Goal: Subscribe to service/newsletter

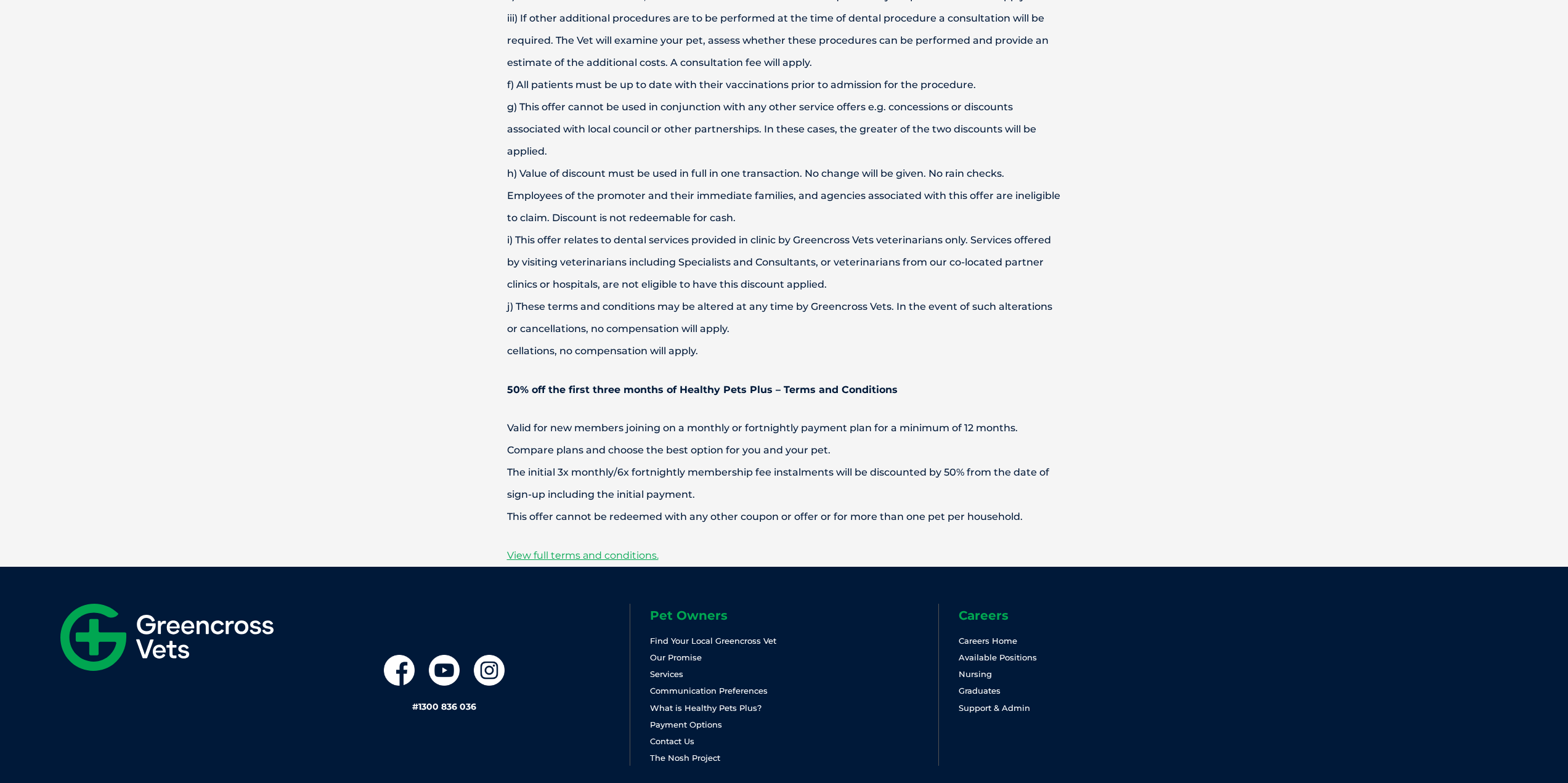
scroll to position [4253, 0]
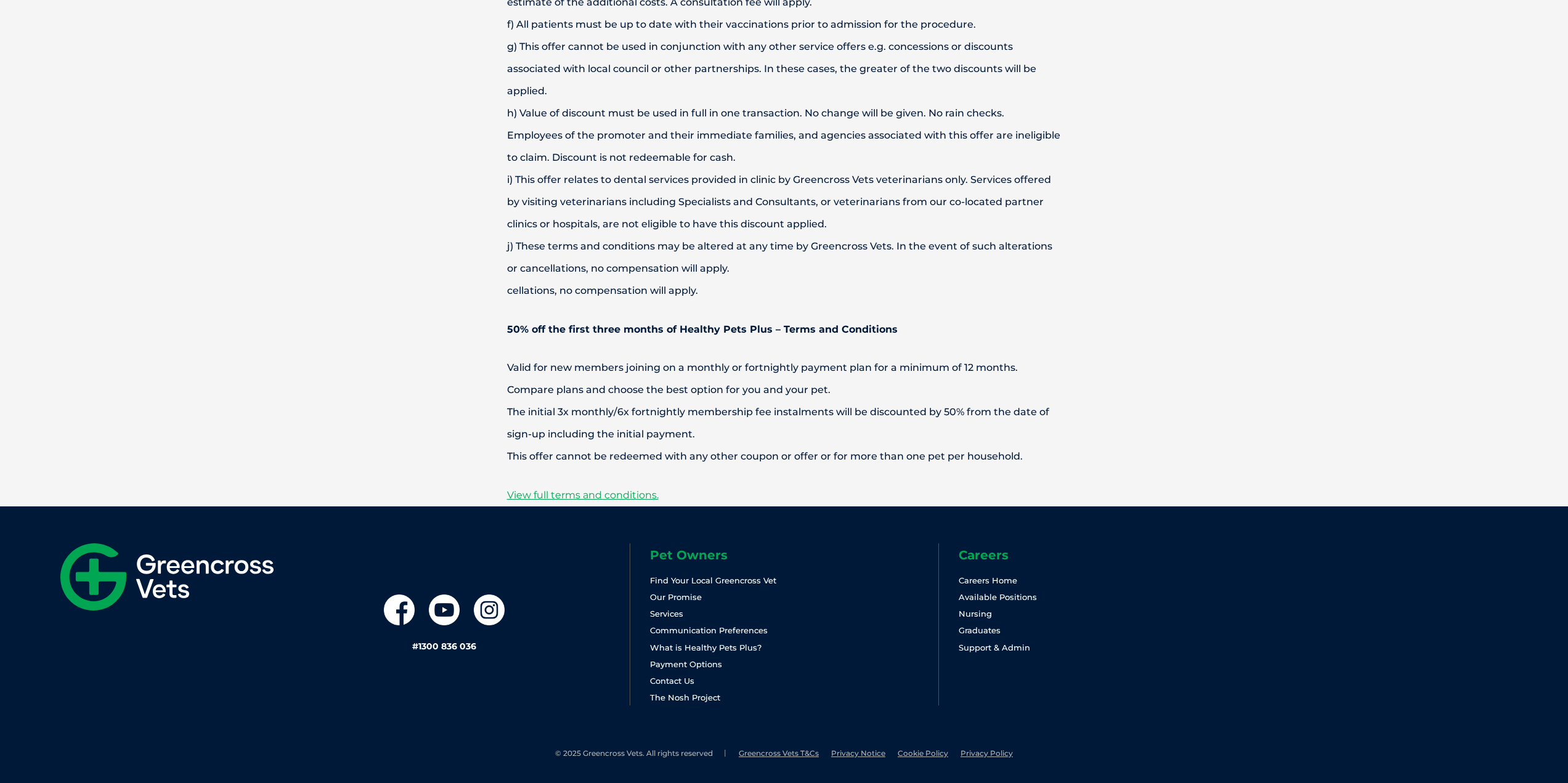
click at [127, 570] on img at bounding box center [167, 577] width 213 height 68
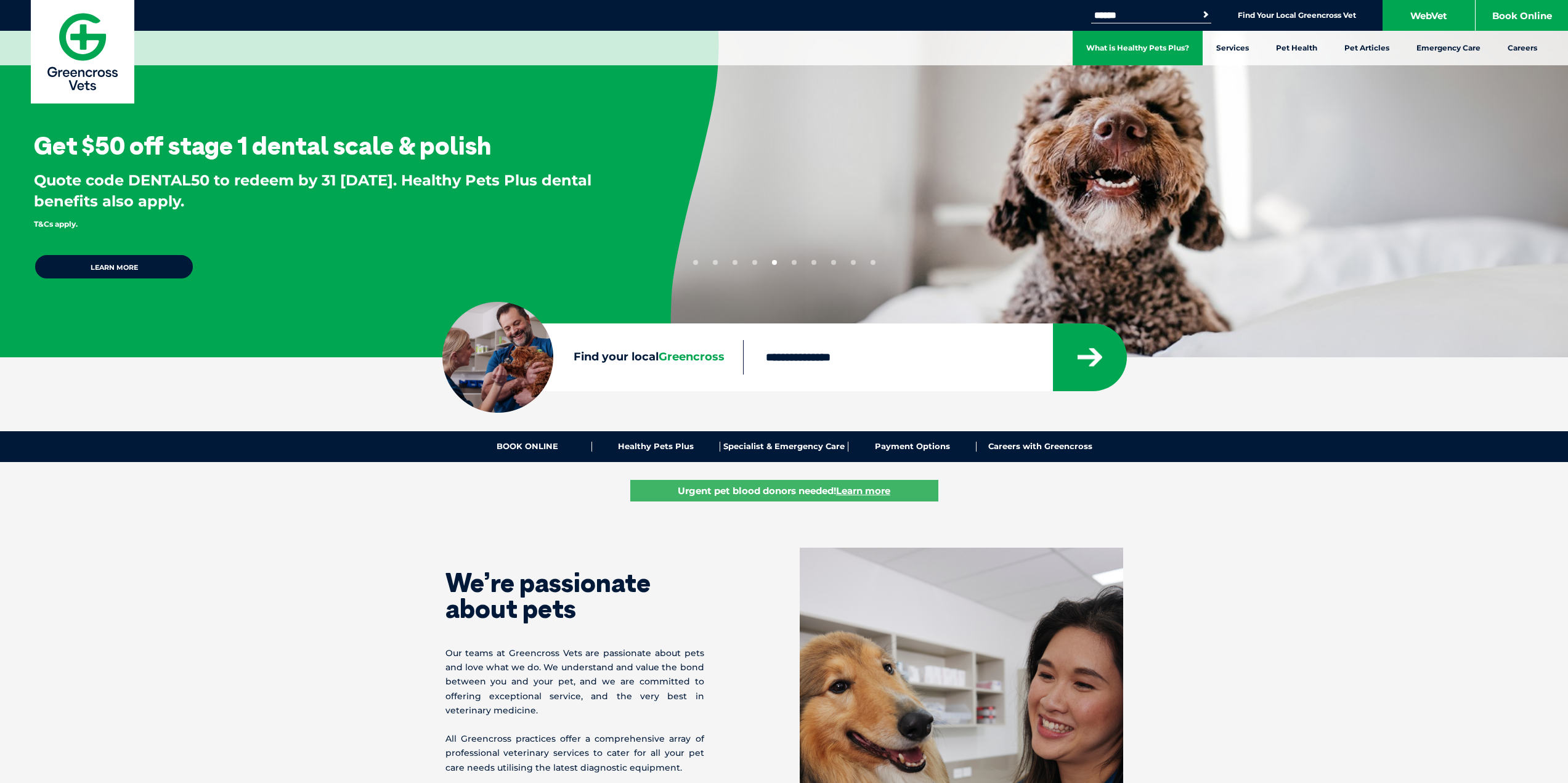
click at [1145, 42] on link "What is Healthy Pets Plus?" at bounding box center [1138, 48] width 130 height 35
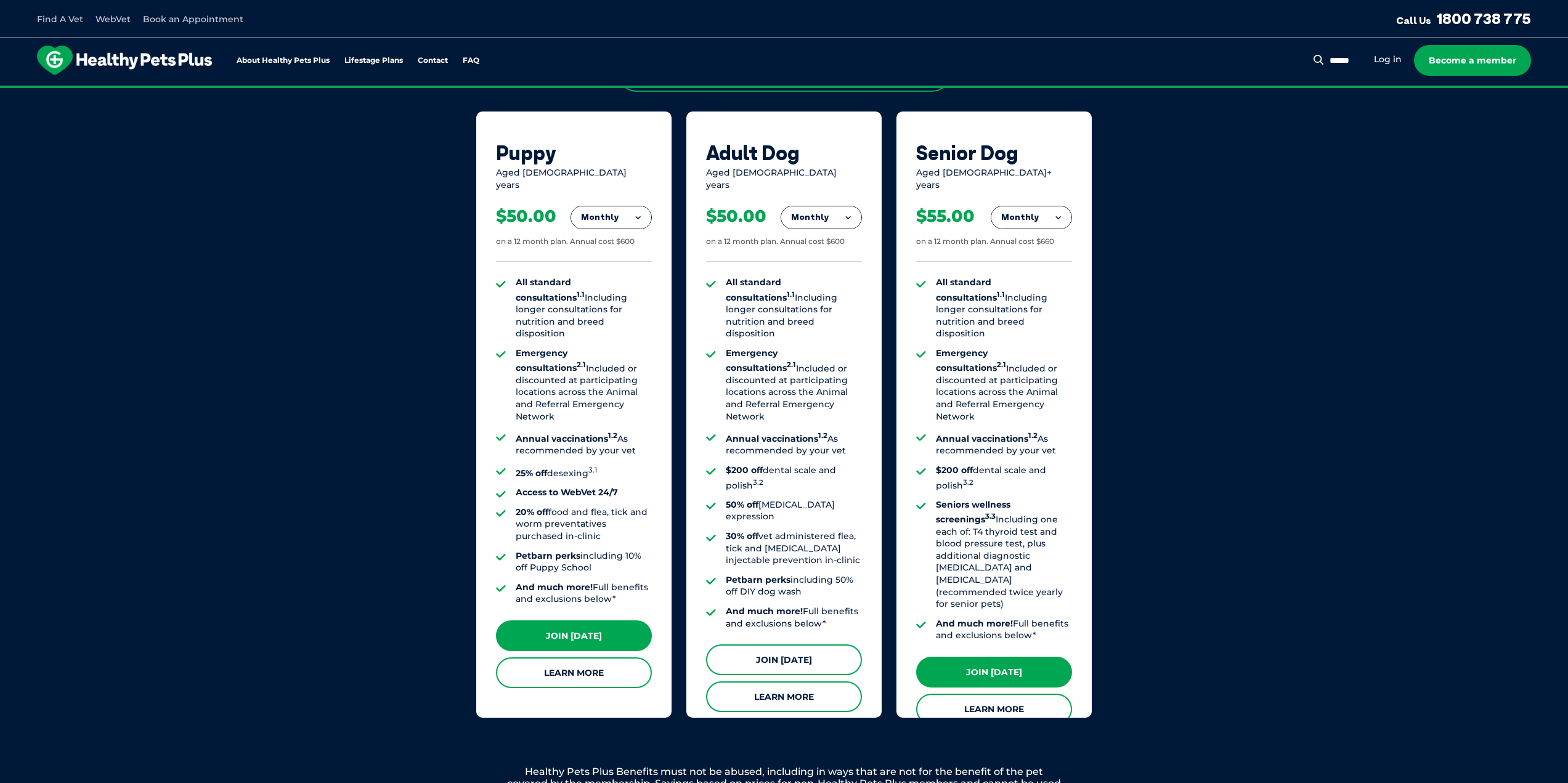
scroll to position [810, 0]
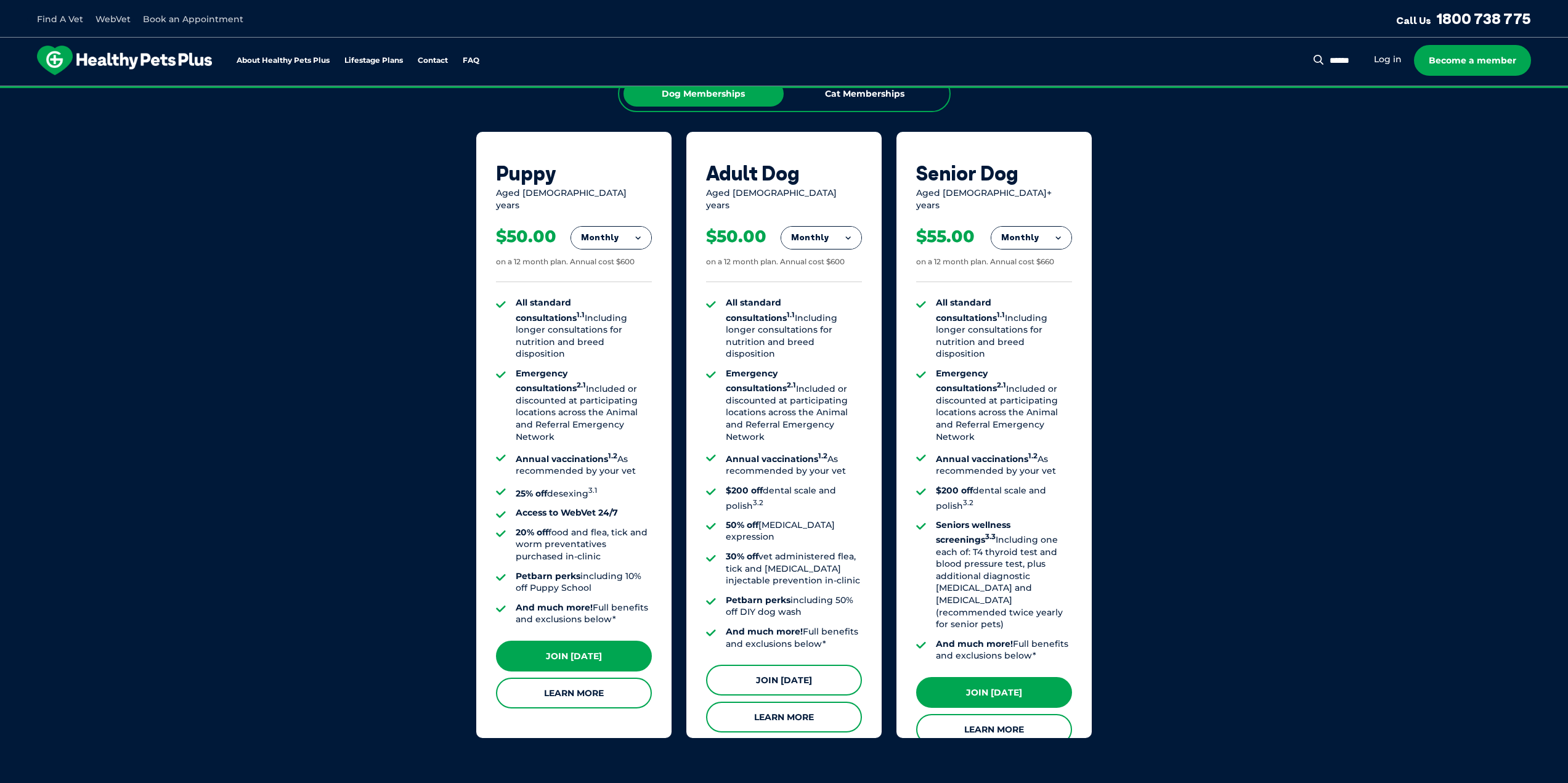
click at [781, 665] on link "Join Today" at bounding box center [784, 680] width 156 height 31
click at [807, 230] on button "Monthly" at bounding box center [821, 238] width 80 height 22
click at [817, 257] on li "Fortnightly" at bounding box center [821, 263] width 80 height 30
click at [777, 665] on link "Join Today" at bounding box center [784, 680] width 156 height 31
